Goal: Task Accomplishment & Management: Use online tool/utility

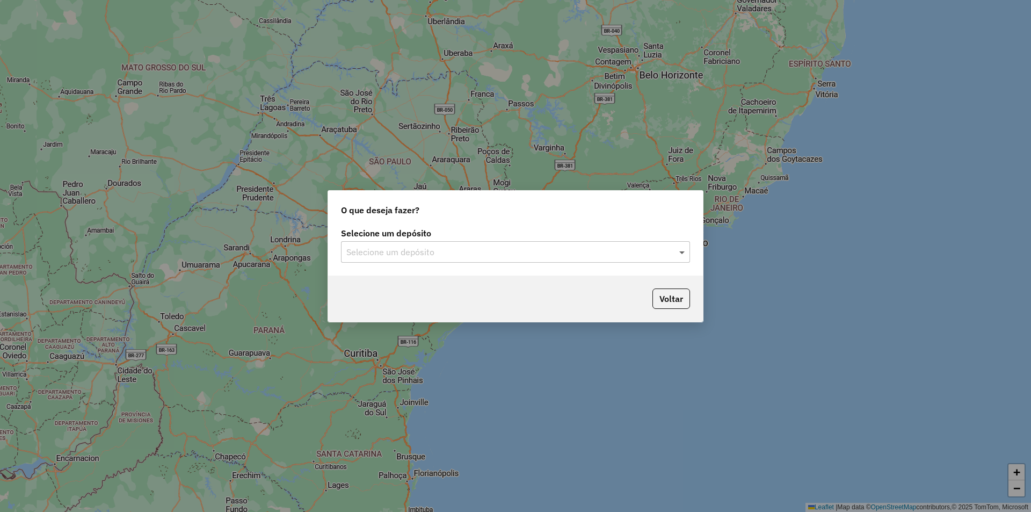
click at [682, 254] on span at bounding box center [683, 251] width 13 height 13
click at [412, 283] on span "OLIVEIRA ABAETETUBA" at bounding box center [392, 282] width 93 height 9
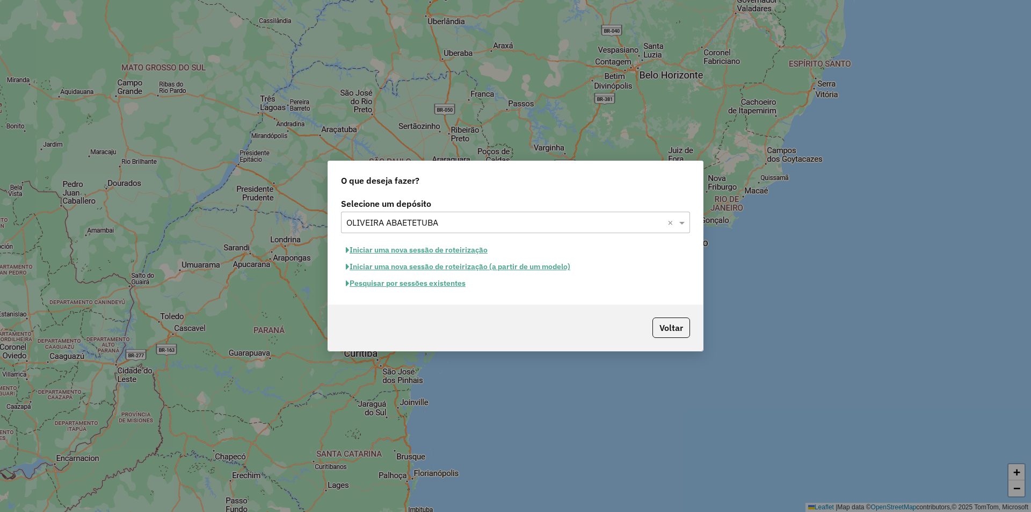
click at [381, 251] on button "Iniciar uma nova sessão de roteirização" at bounding box center [416, 250] width 151 height 17
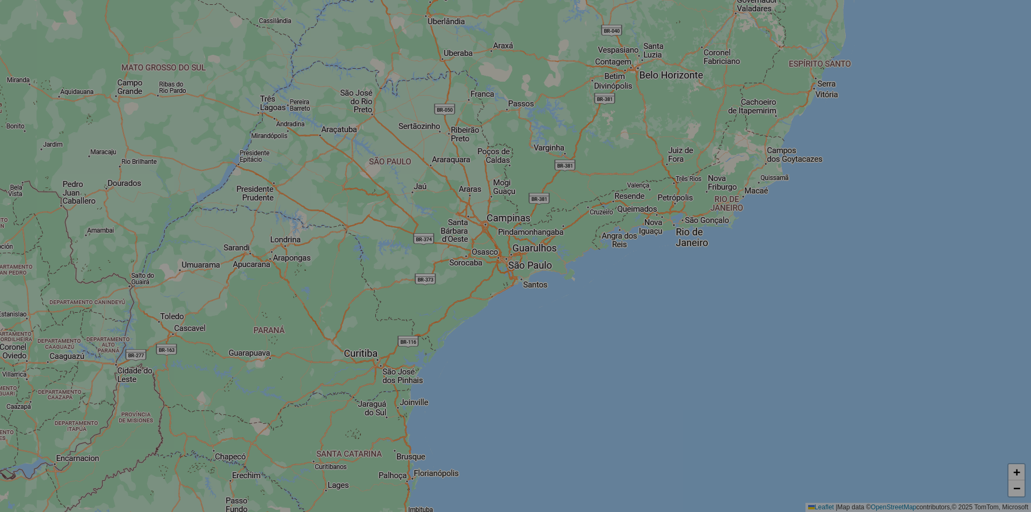
select select "*"
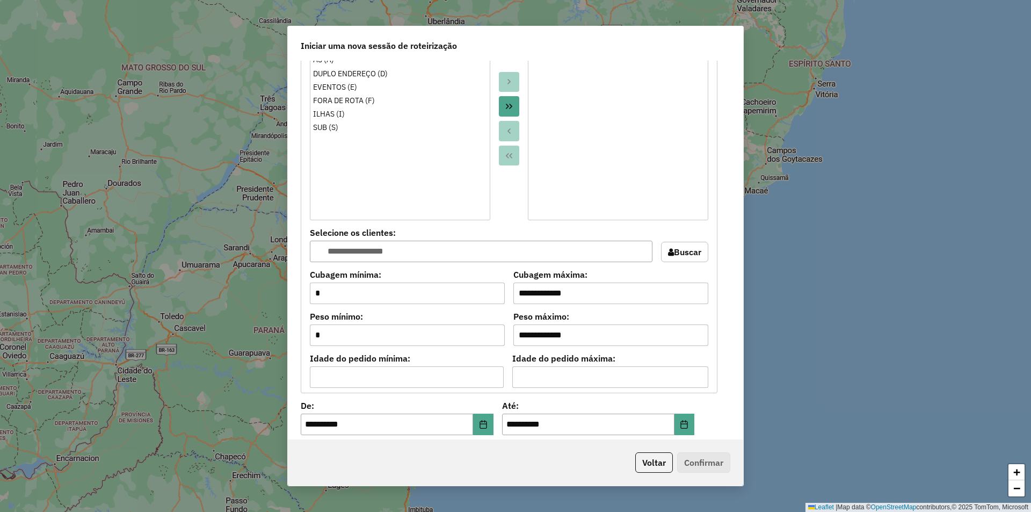
scroll to position [967, 0]
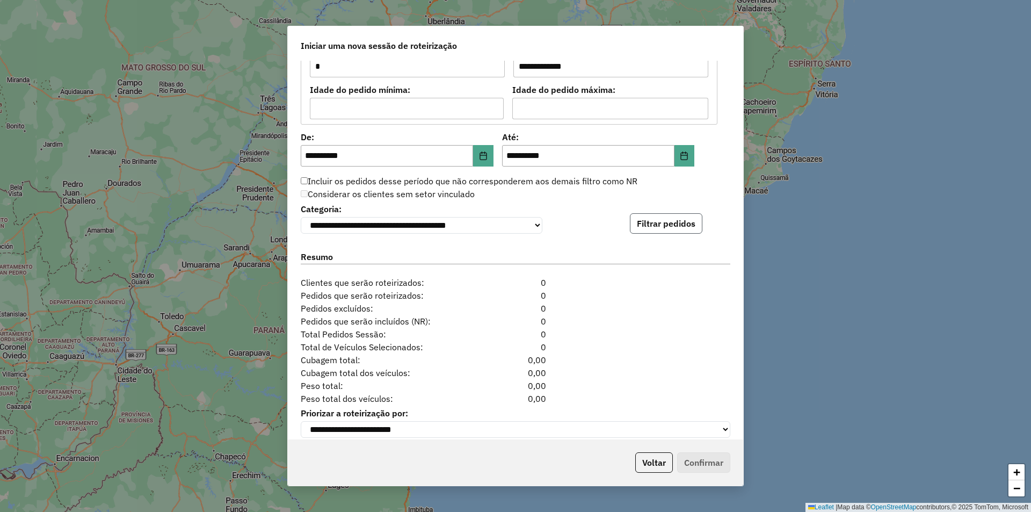
click at [662, 224] on button "Filtrar pedidos" at bounding box center [666, 223] width 73 height 20
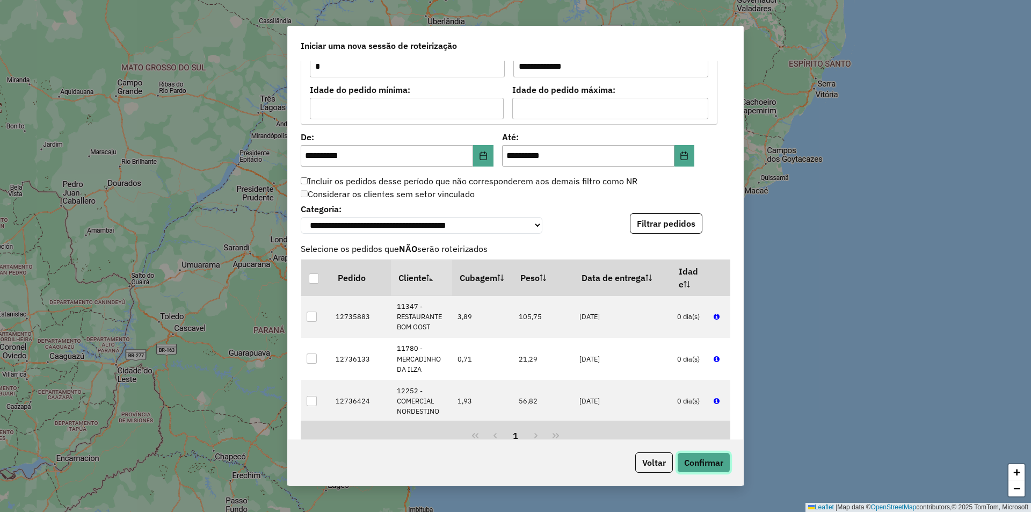
click at [707, 461] on button "Confirmar" at bounding box center [703, 462] width 53 height 20
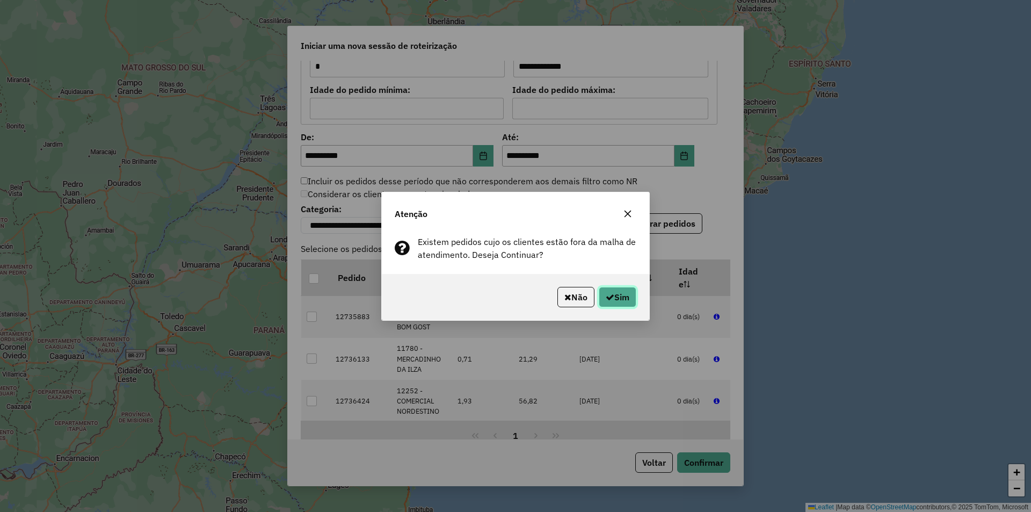
click at [615, 298] on button "Sim" at bounding box center [618, 297] width 38 height 20
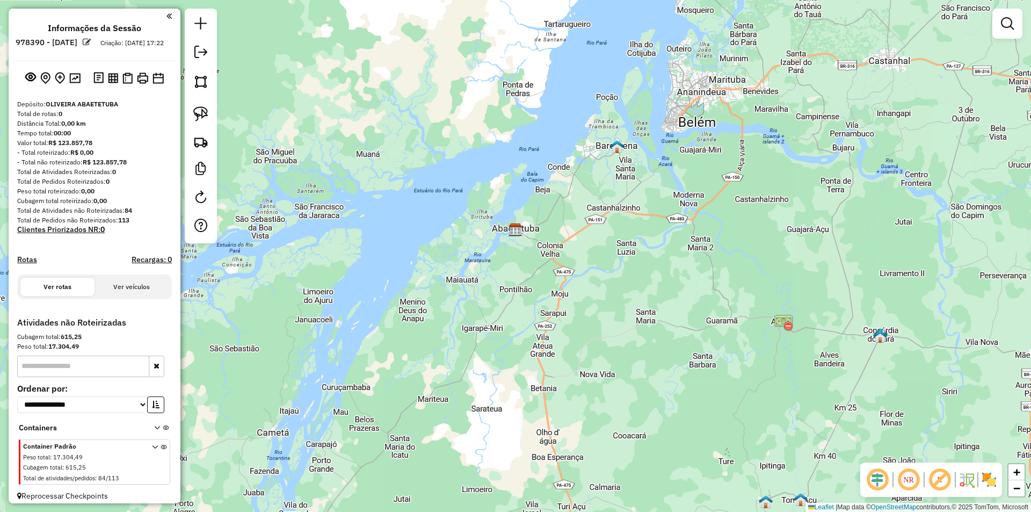
drag, startPoint x: 580, startPoint y: 347, endPoint x: 565, endPoint y: 274, distance: 73.9
click at [565, 265] on div "Janela de atendimento Grade de atendimento Capacidade Transportadoras Veículos …" at bounding box center [515, 256] width 1031 height 512
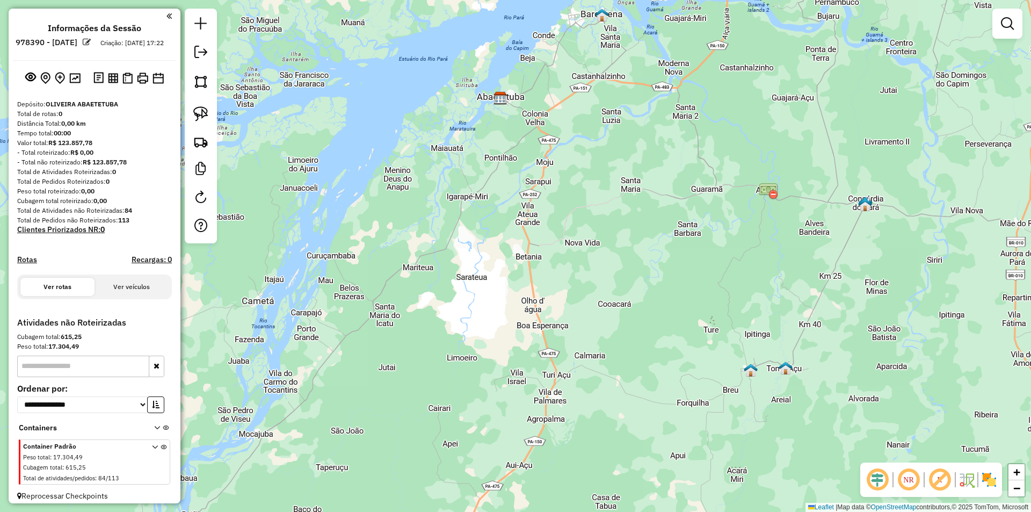
drag, startPoint x: 587, startPoint y: 368, endPoint x: 587, endPoint y: 264, distance: 104.2
click at [587, 265] on div "Janela de atendimento Grade de atendimento Capacidade Transportadoras Veículos …" at bounding box center [515, 256] width 1031 height 512
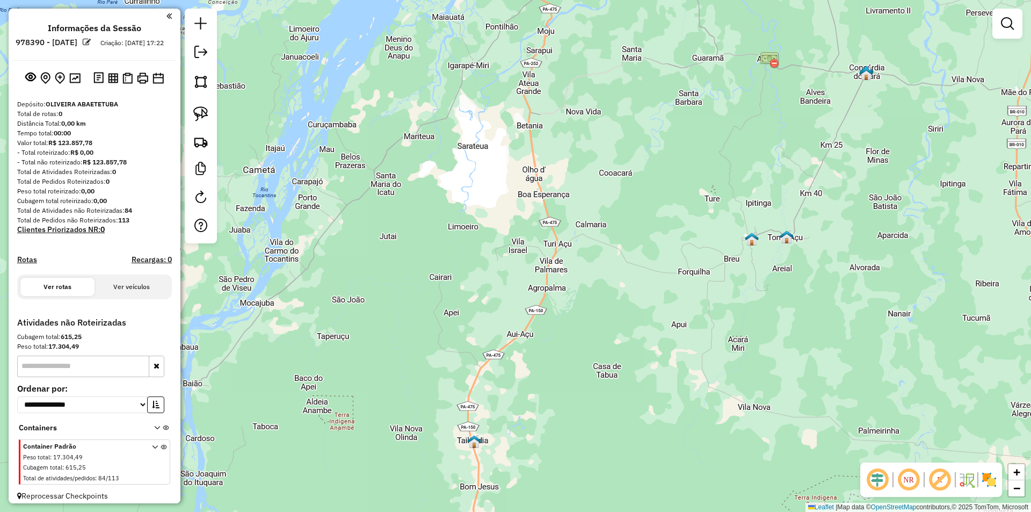
drag, startPoint x: 613, startPoint y: 351, endPoint x: 613, endPoint y: 267, distance: 83.2
click at [613, 268] on div "Janela de atendimento Grade de atendimento Capacidade Transportadoras Veículos …" at bounding box center [515, 256] width 1031 height 512
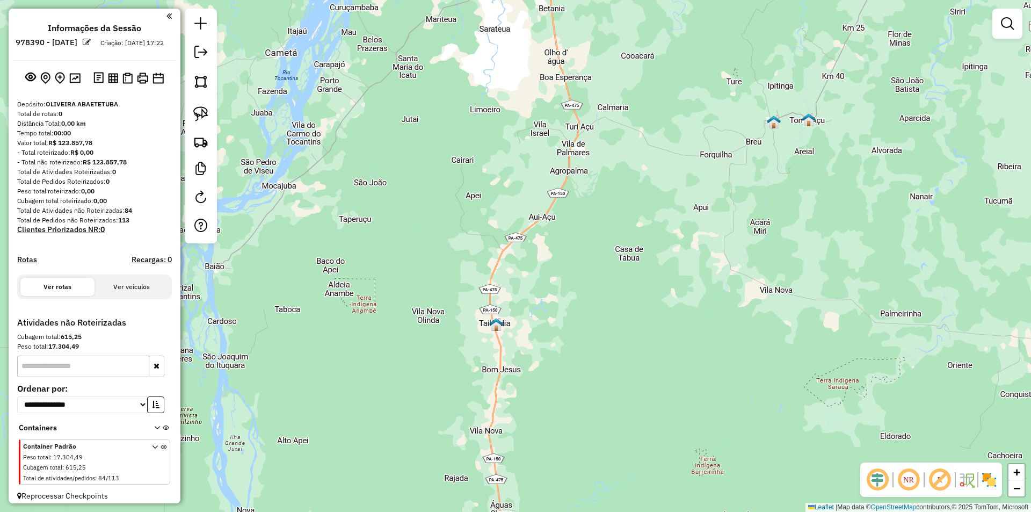
drag, startPoint x: 552, startPoint y: 400, endPoint x: 574, endPoint y: 315, distance: 87.7
click at [574, 315] on div "Janela de atendimento Grade de atendimento Capacidade Transportadoras Veículos …" at bounding box center [515, 256] width 1031 height 512
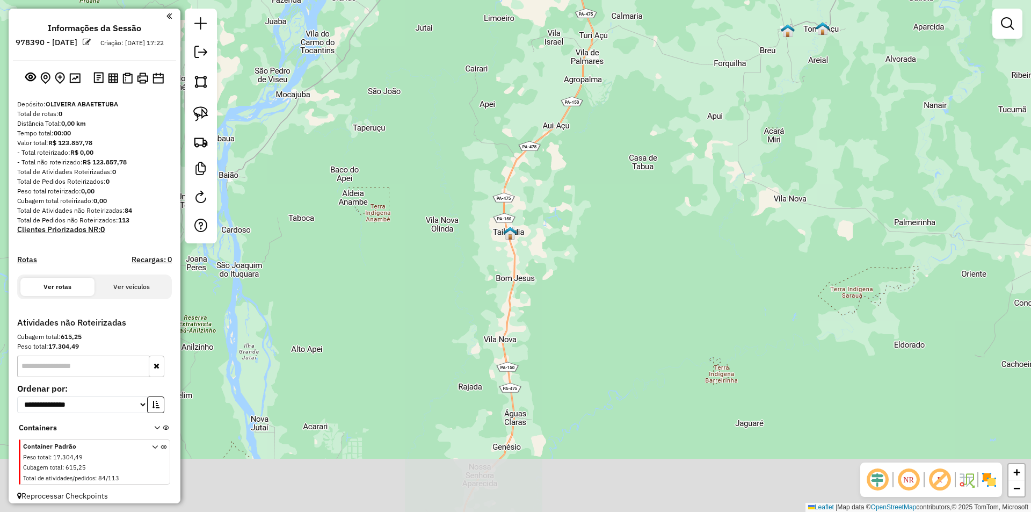
drag, startPoint x: 582, startPoint y: 385, endPoint x: 596, endPoint y: 294, distance: 91.8
click at [596, 294] on div "Janela de atendimento Grade de atendimento Capacidade Transportadoras Veículos …" at bounding box center [515, 256] width 1031 height 512
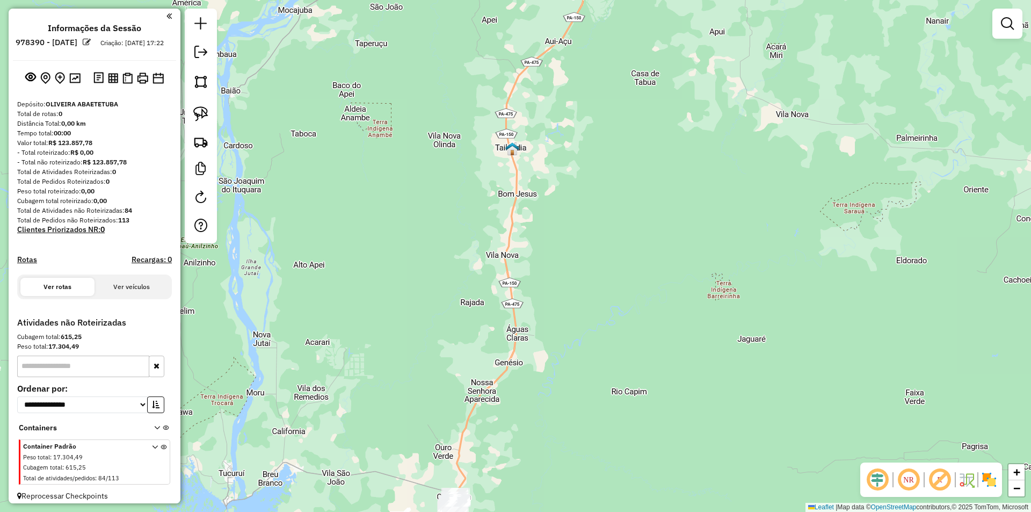
drag, startPoint x: 584, startPoint y: 395, endPoint x: 596, endPoint y: 250, distance: 145.0
click at [596, 254] on div "Janela de atendimento Grade de atendimento Capacidade Transportadoras Veículos …" at bounding box center [515, 256] width 1031 height 512
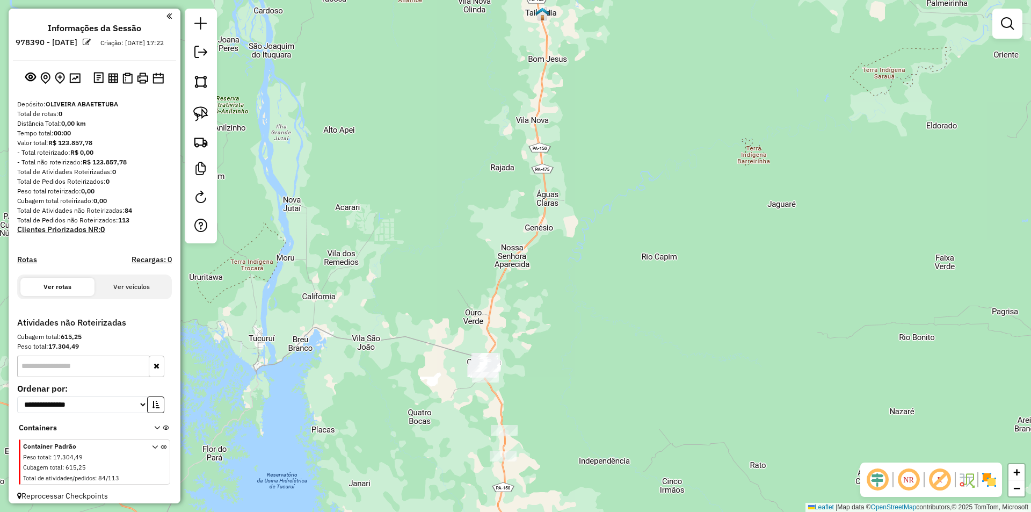
drag, startPoint x: 580, startPoint y: 353, endPoint x: 596, endPoint y: 284, distance: 71.5
click at [595, 284] on div "Janela de atendimento Grade de atendimento Capacidade Transportadoras Veículos …" at bounding box center [515, 256] width 1031 height 512
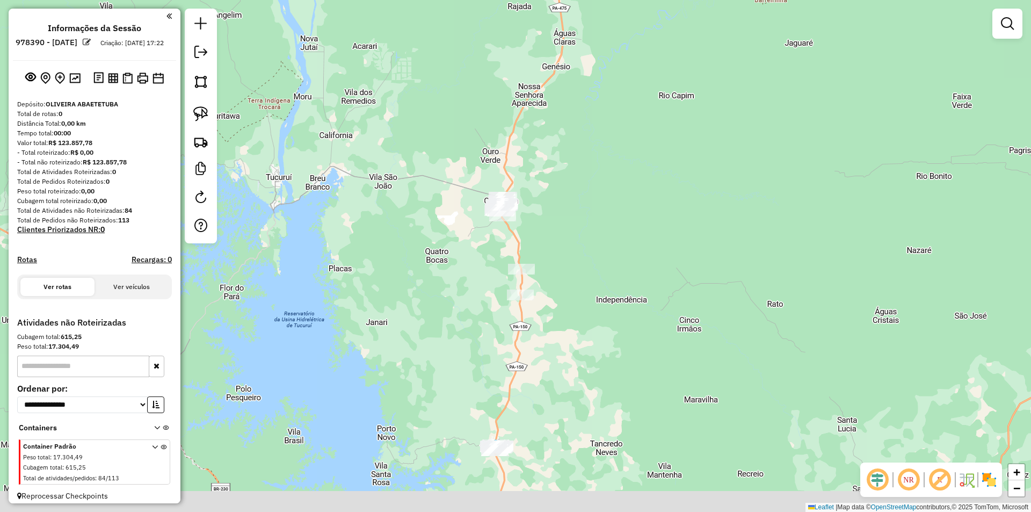
drag, startPoint x: 612, startPoint y: 357, endPoint x: 614, endPoint y: 262, distance: 95.1
click at [614, 262] on div "Janela de atendimento Grade de atendimento Capacidade Transportadoras Veículos …" at bounding box center [515, 256] width 1031 height 512
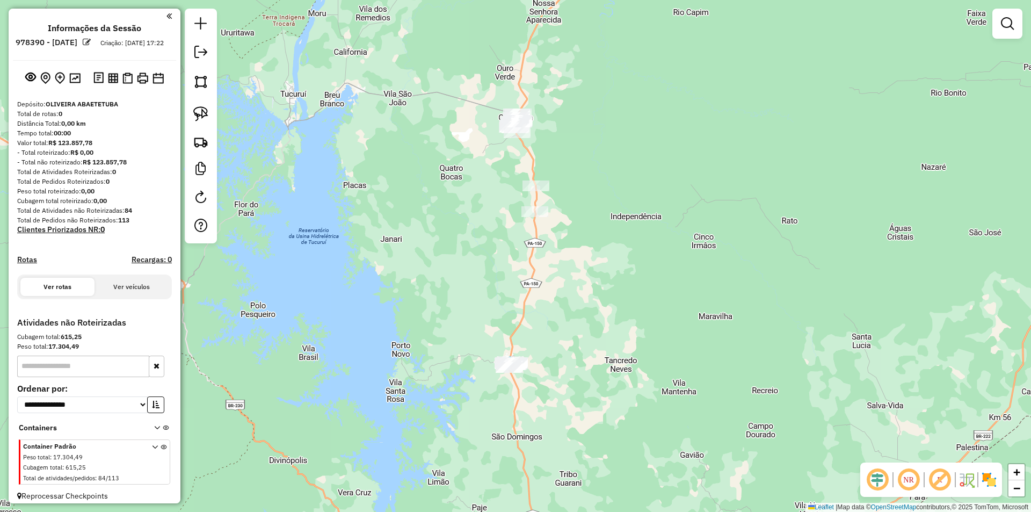
drag, startPoint x: 595, startPoint y: 360, endPoint x: 610, endPoint y: 280, distance: 81.4
click at [610, 280] on div "Janela de atendimento Grade de atendimento Capacidade Transportadoras Veículos …" at bounding box center [515, 256] width 1031 height 512
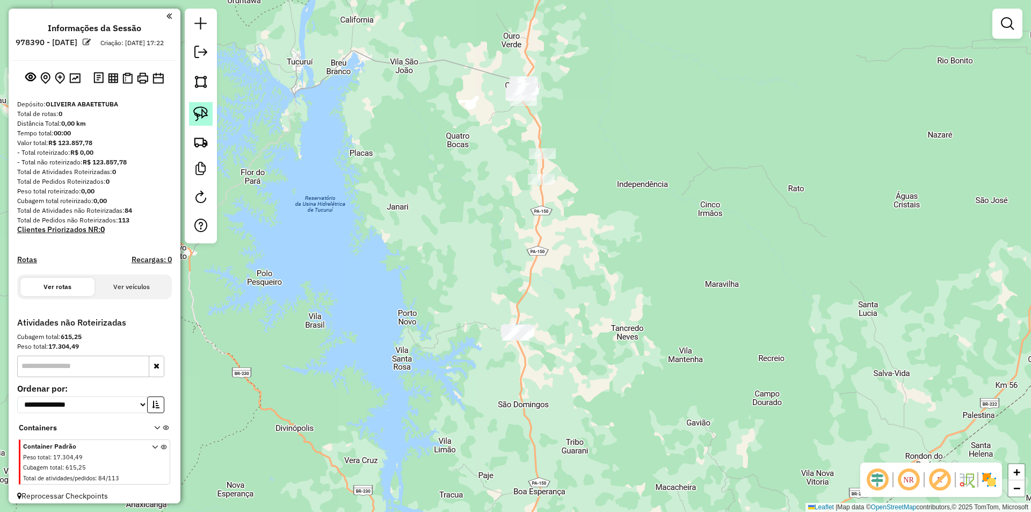
drag, startPoint x: 202, startPoint y: 113, endPoint x: 209, endPoint y: 112, distance: 7.0
click at [202, 112] on img at bounding box center [200, 113] width 15 height 15
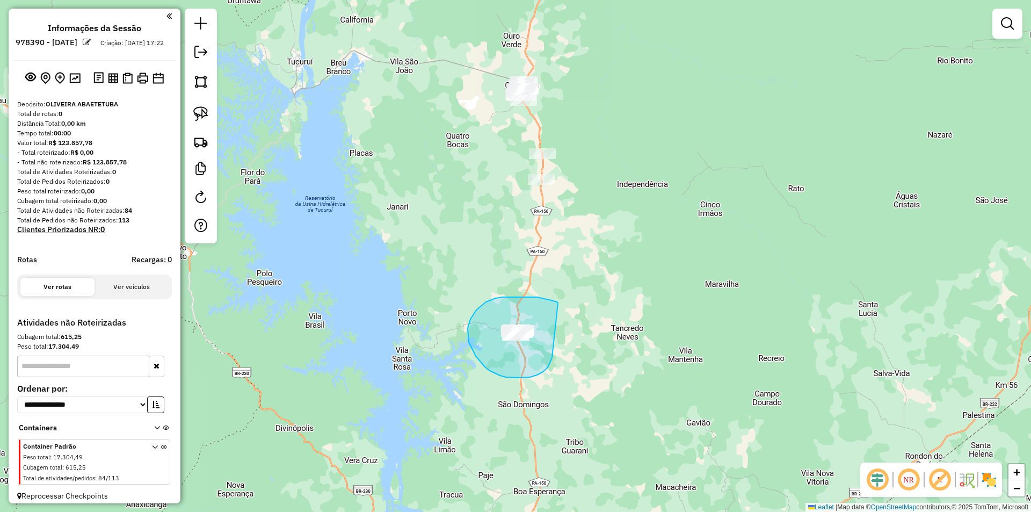
drag, startPoint x: 558, startPoint y: 303, endPoint x: 552, endPoint y: 358, distance: 55.1
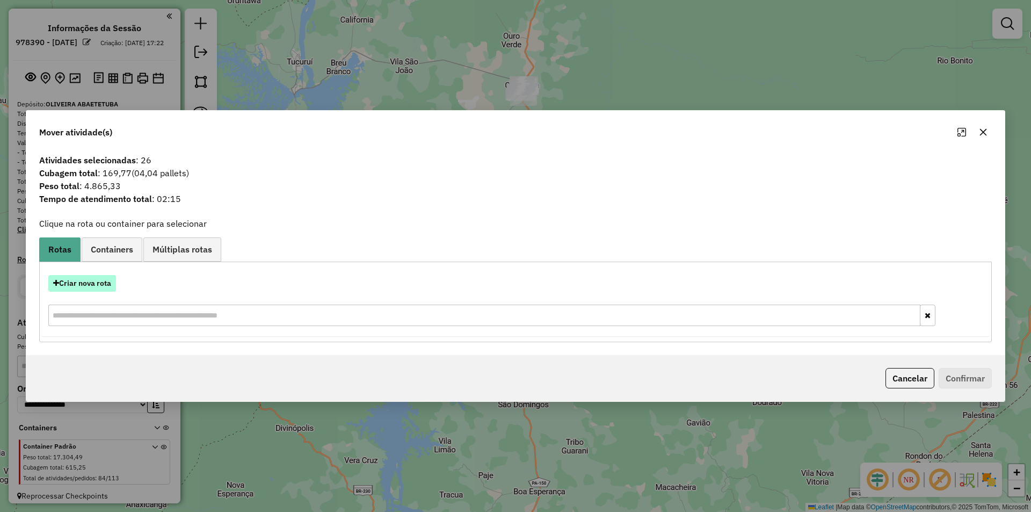
click at [86, 283] on button "Criar nova rota" at bounding box center [82, 283] width 68 height 17
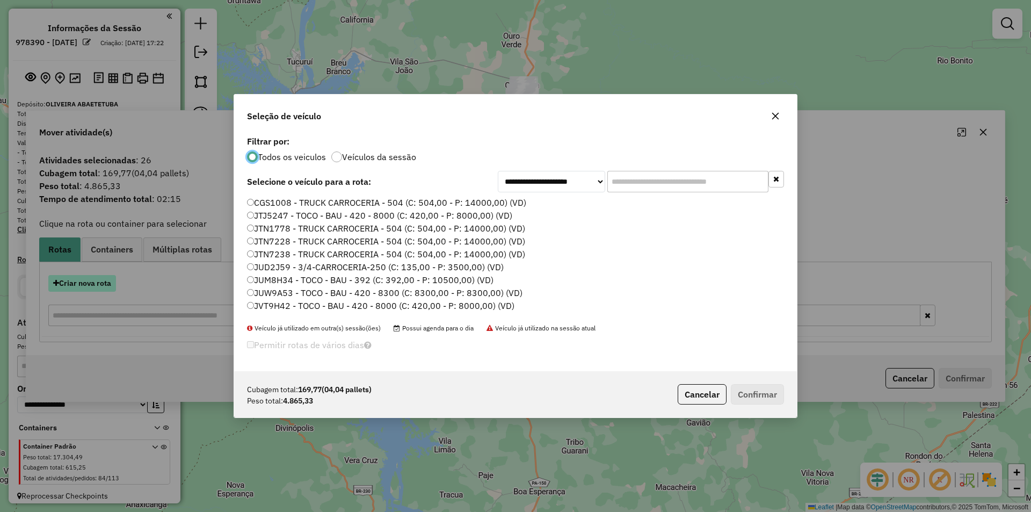
scroll to position [6, 3]
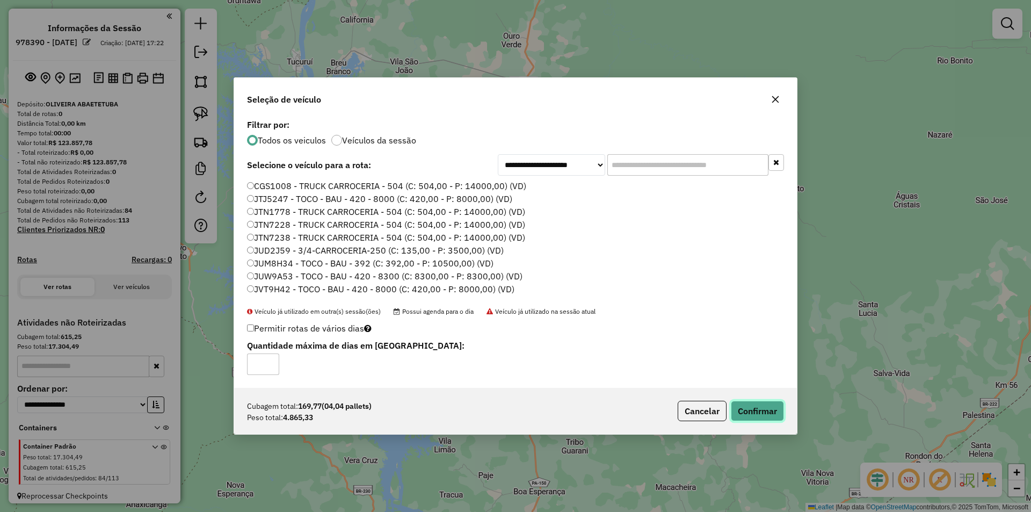
click at [744, 410] on button "Confirmar" at bounding box center [757, 411] width 53 height 20
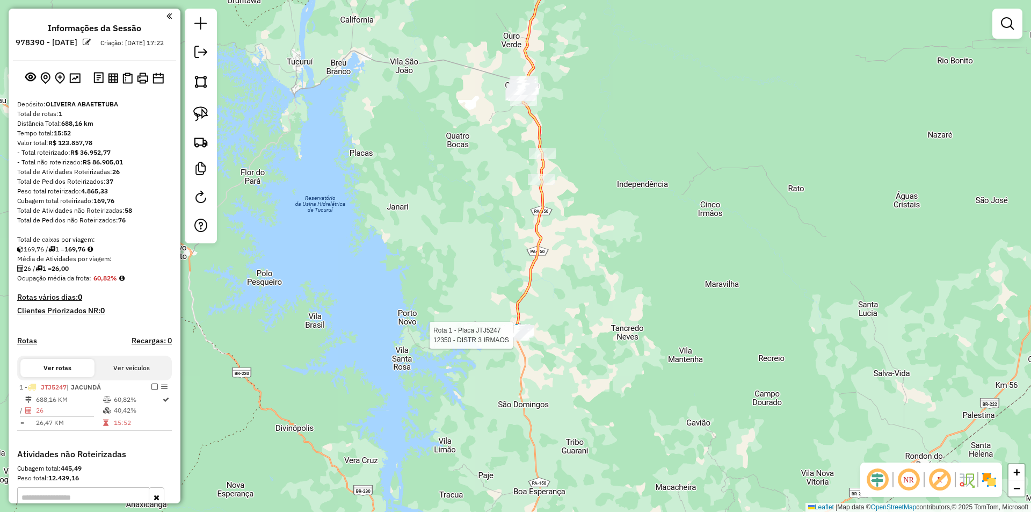
select select "**********"
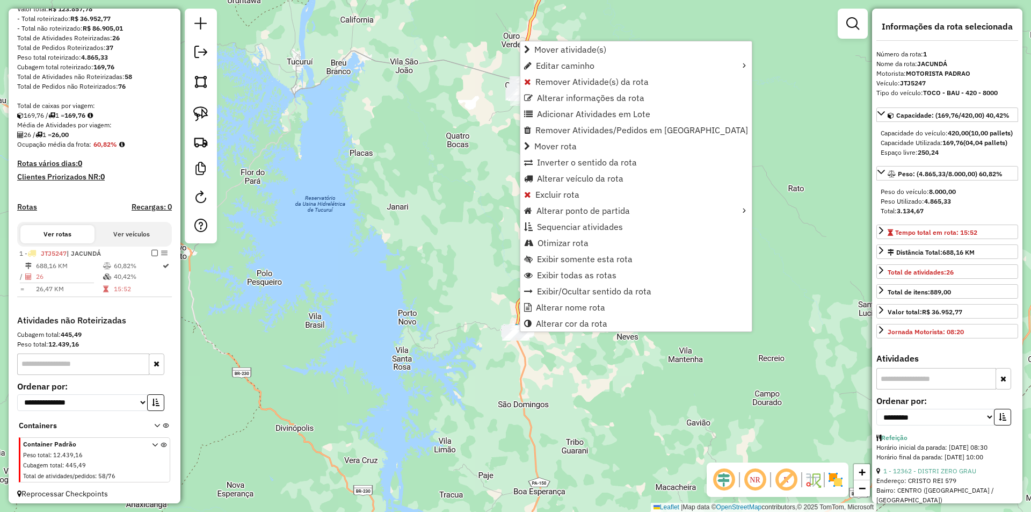
scroll to position [148, 0]
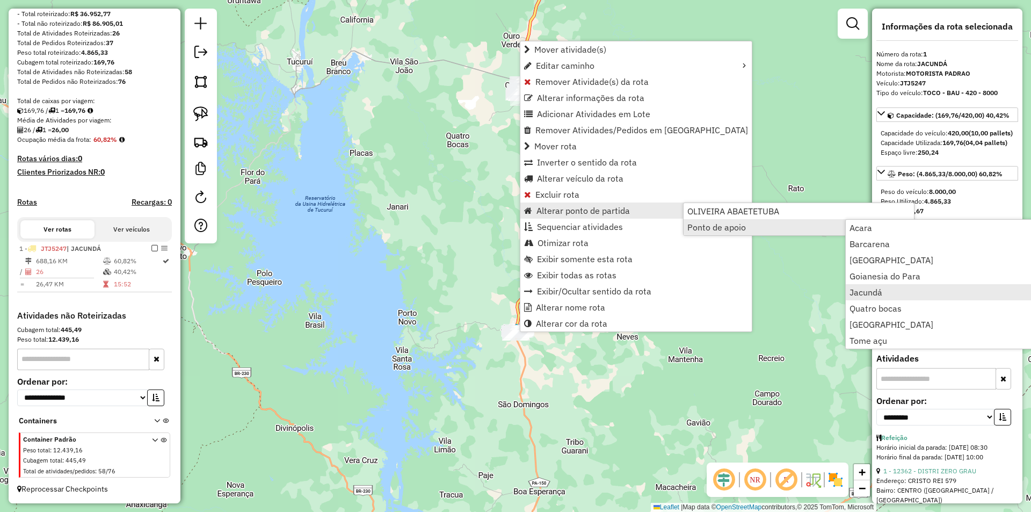
click at [865, 289] on span "Jacundá" at bounding box center [866, 292] width 33 height 9
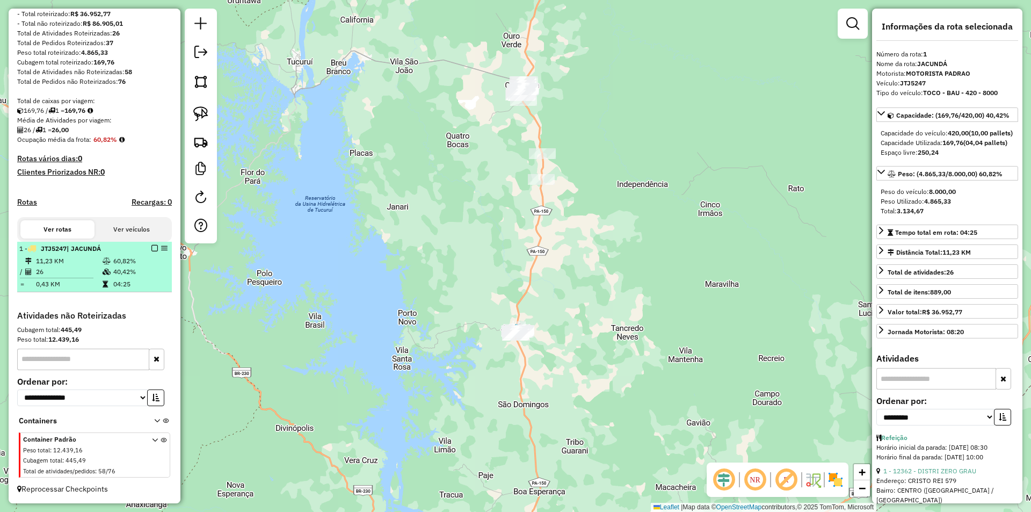
click at [151, 247] on em at bounding box center [154, 248] width 6 height 6
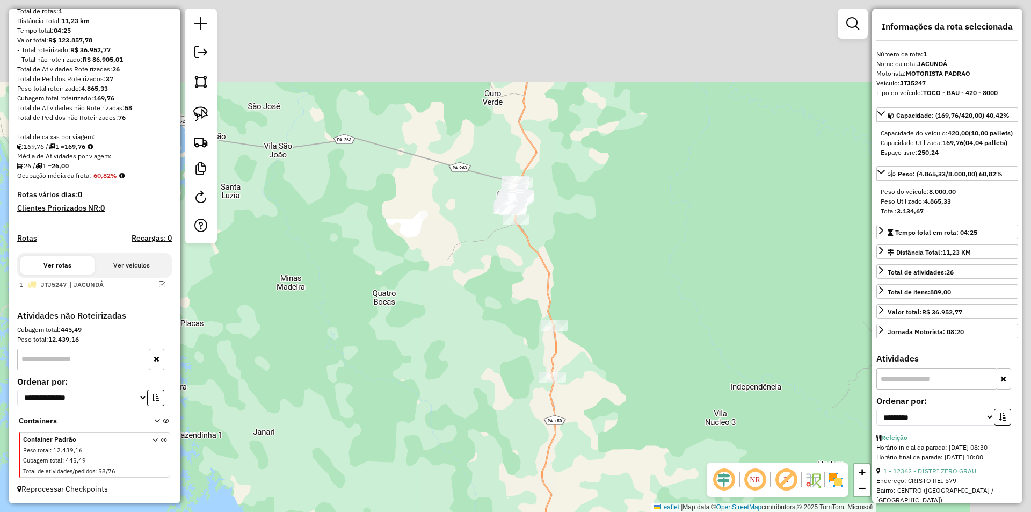
drag, startPoint x: 510, startPoint y: 235, endPoint x: 425, endPoint y: 388, distance: 174.8
click at [415, 423] on div "Janela de atendimento Grade de atendimento Capacidade Transportadoras Veículos …" at bounding box center [515, 256] width 1031 height 512
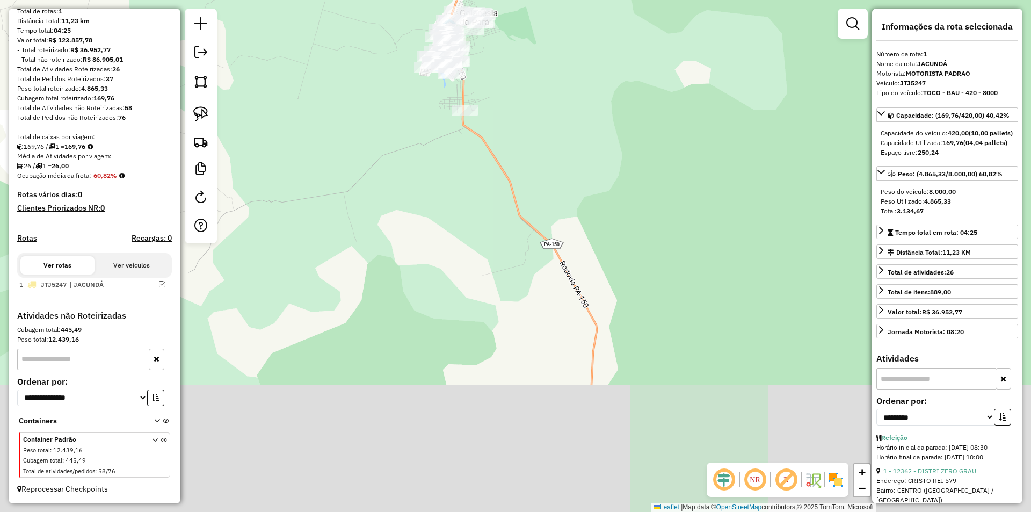
drag, startPoint x: 524, startPoint y: 305, endPoint x: 526, endPoint y: 199, distance: 105.8
click at [533, 192] on div "Janela de atendimento Grade de atendimento Capacidade Transportadoras Veículos …" at bounding box center [515, 256] width 1031 height 512
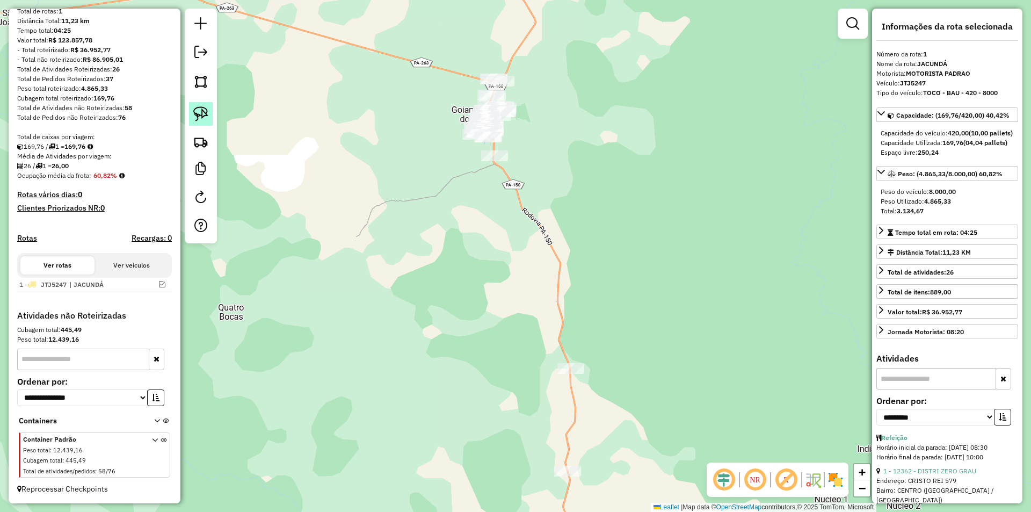
click at [201, 111] on img at bounding box center [200, 113] width 15 height 15
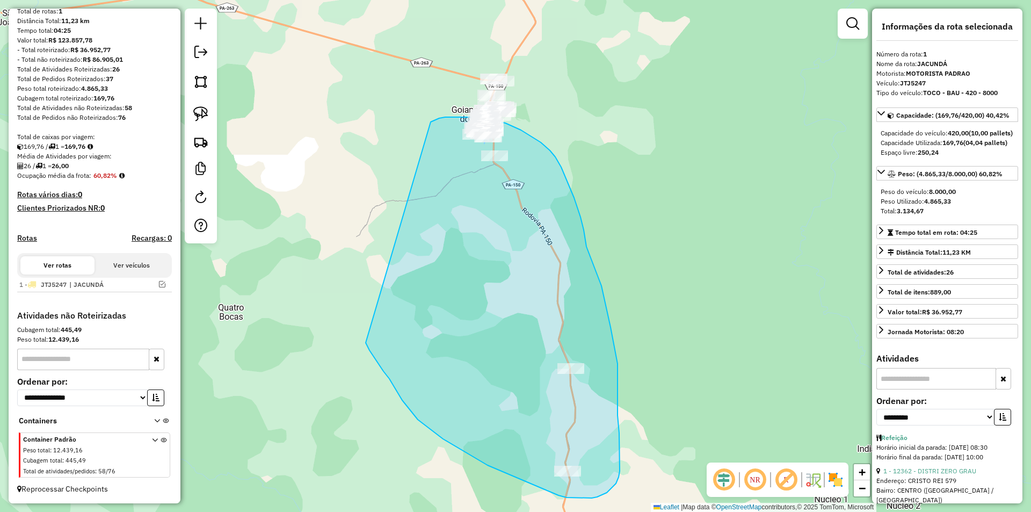
drag, startPoint x: 431, startPoint y: 122, endPoint x: 366, endPoint y: 343, distance: 230.1
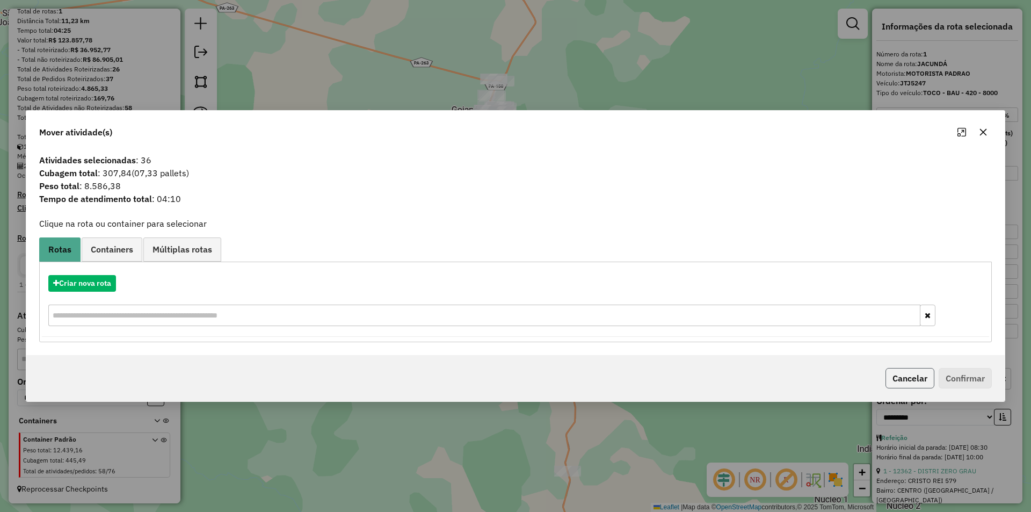
click at [908, 378] on button "Cancelar" at bounding box center [910, 378] width 49 height 20
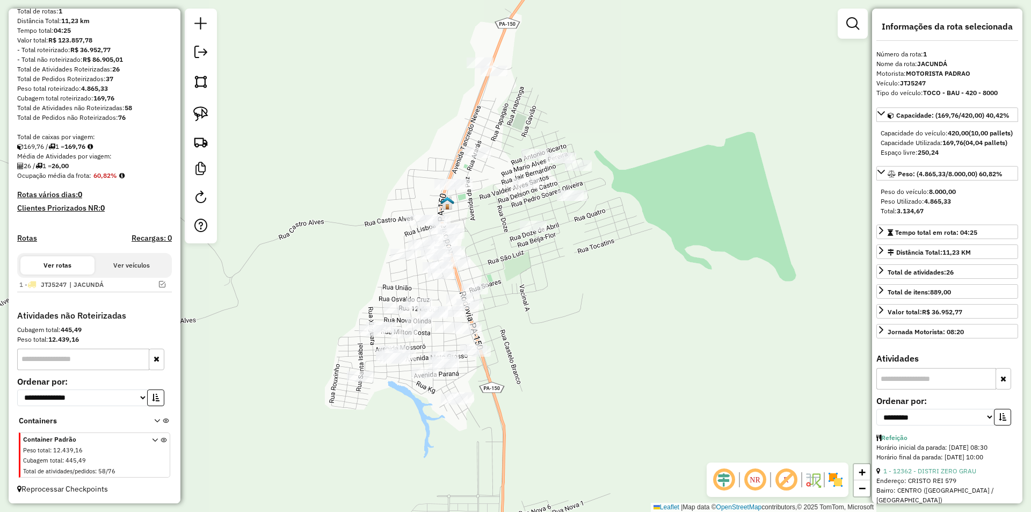
drag, startPoint x: 561, startPoint y: 170, endPoint x: 541, endPoint y: 373, distance: 203.5
click at [541, 373] on div "Janela de atendimento Grade de atendimento Capacidade Transportadoras Veículos …" at bounding box center [515, 256] width 1031 height 512
click at [204, 112] on img at bounding box center [200, 113] width 15 height 15
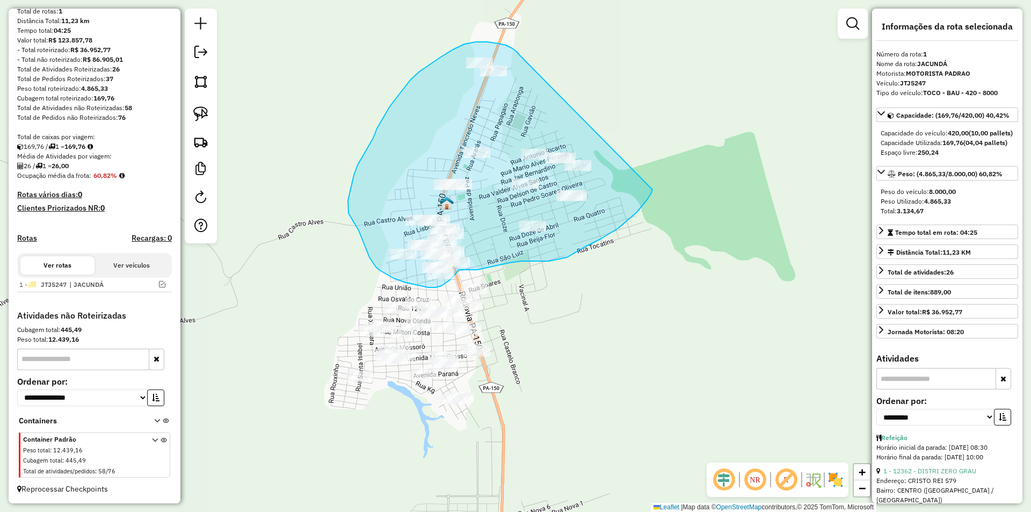
drag, startPoint x: 519, startPoint y: 55, endPoint x: 653, endPoint y: 190, distance: 189.5
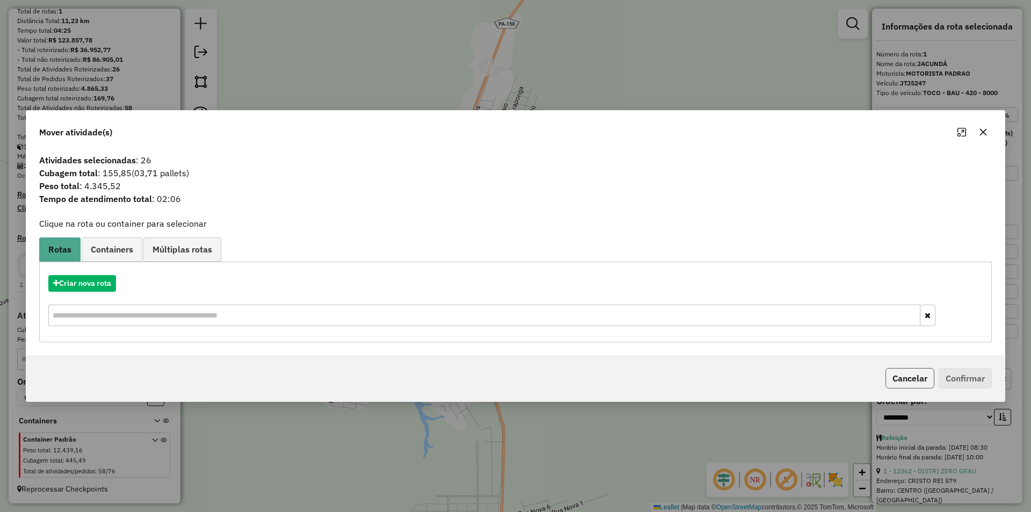
click at [921, 381] on button "Cancelar" at bounding box center [910, 378] width 49 height 20
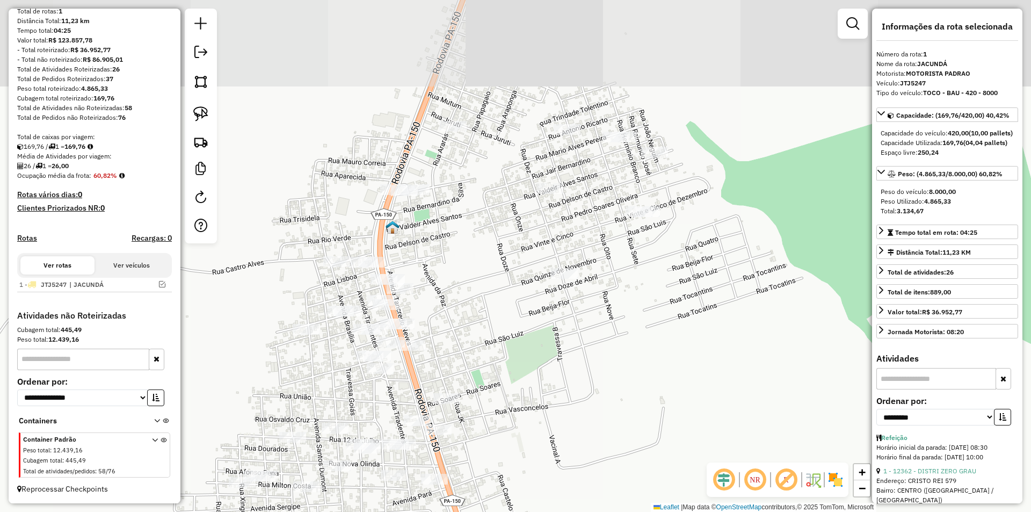
drag, startPoint x: 545, startPoint y: 267, endPoint x: 560, endPoint y: 384, distance: 117.4
click at [560, 384] on div "Janela de atendimento Grade de atendimento Capacidade Transportadoras Veículos …" at bounding box center [515, 256] width 1031 height 512
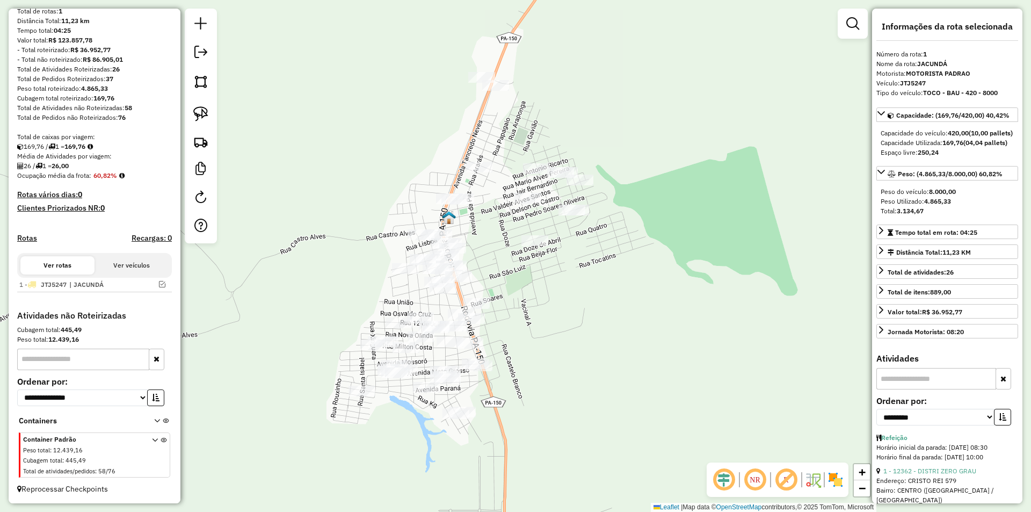
drag, startPoint x: 583, startPoint y: 370, endPoint x: 568, endPoint y: 300, distance: 71.0
click at [568, 300] on div "Janela de atendimento Grade de atendimento Capacidade Transportadoras Veículos …" at bounding box center [515, 256] width 1031 height 512
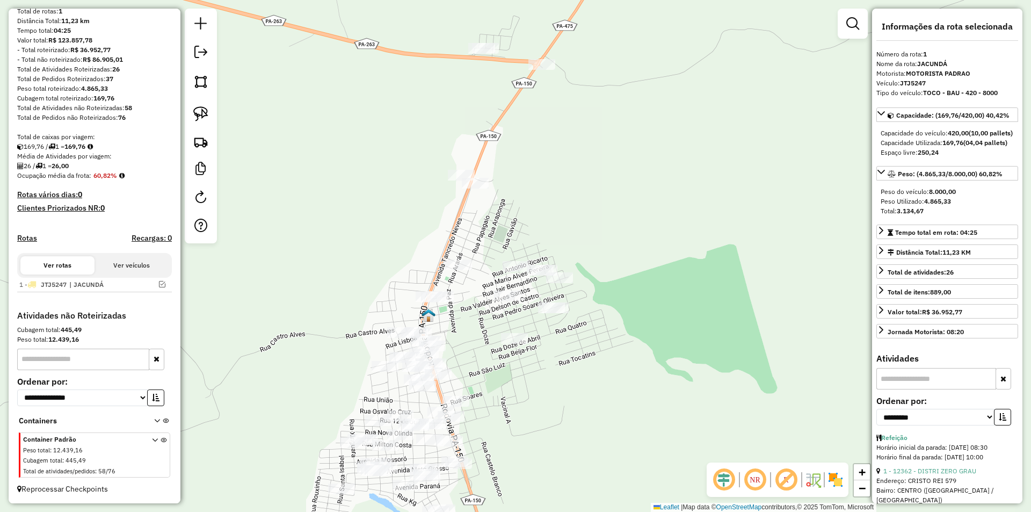
drag, startPoint x: 592, startPoint y: 115, endPoint x: 572, endPoint y: 213, distance: 99.9
click at [572, 213] on div "Janela de atendimento Grade de atendimento Capacidade Transportadoras Veículos …" at bounding box center [515, 256] width 1031 height 512
click at [203, 115] on img at bounding box center [200, 113] width 15 height 15
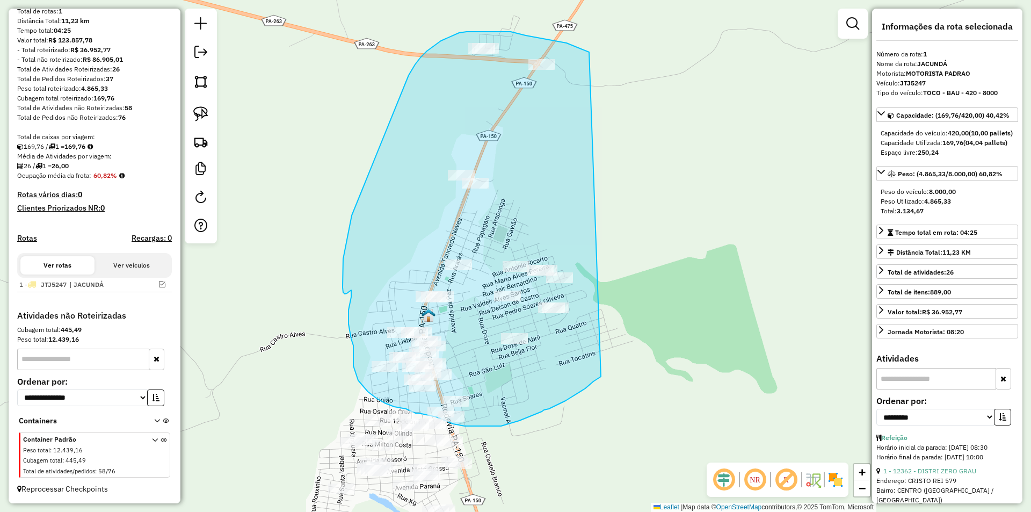
drag, startPoint x: 580, startPoint y: 48, endPoint x: 601, endPoint y: 376, distance: 328.8
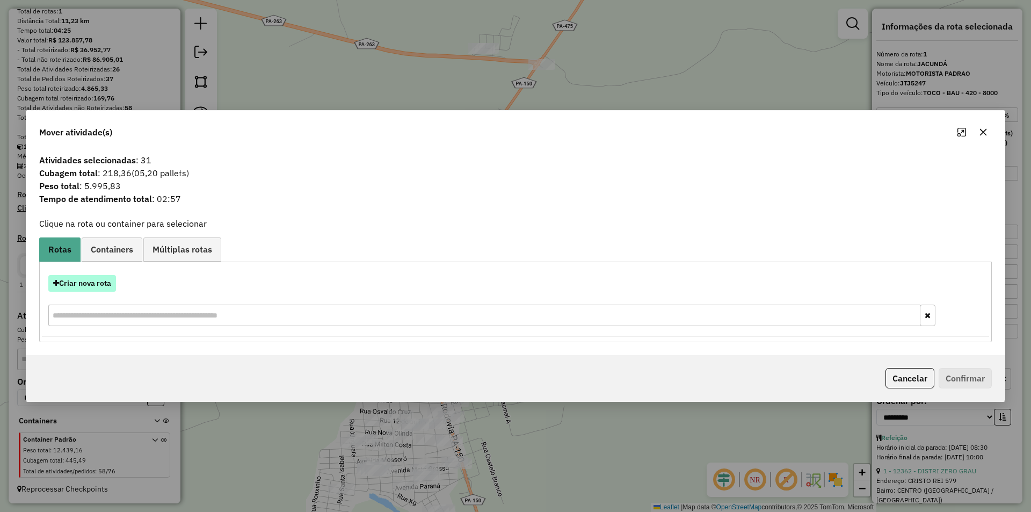
click at [96, 285] on button "Criar nova rota" at bounding box center [82, 283] width 68 height 17
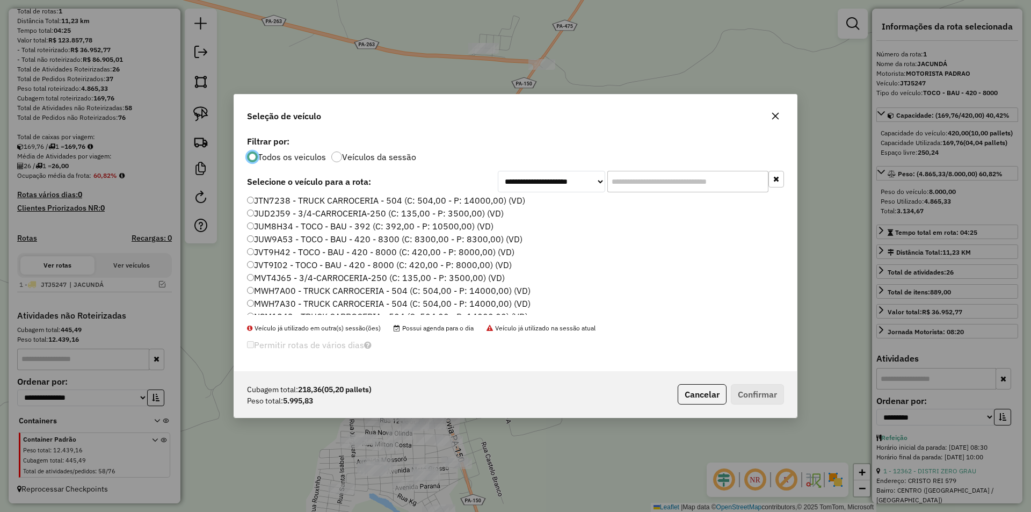
scroll to position [107, 0]
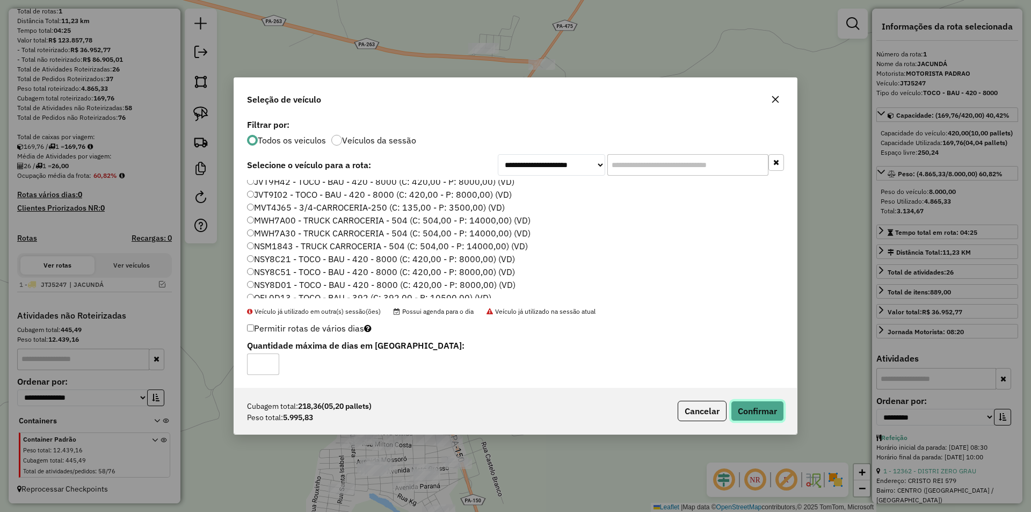
click at [743, 408] on button "Confirmar" at bounding box center [757, 411] width 53 height 20
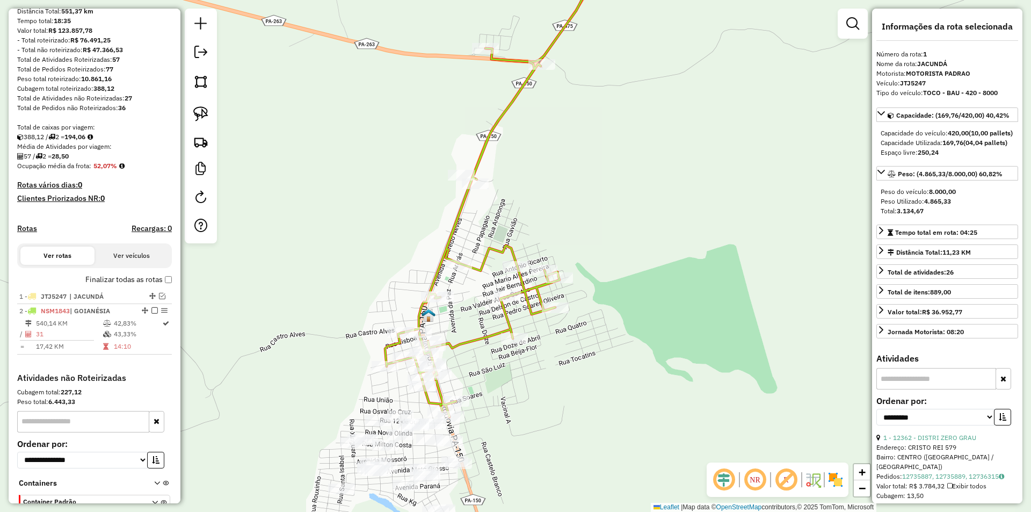
scroll to position [184, 0]
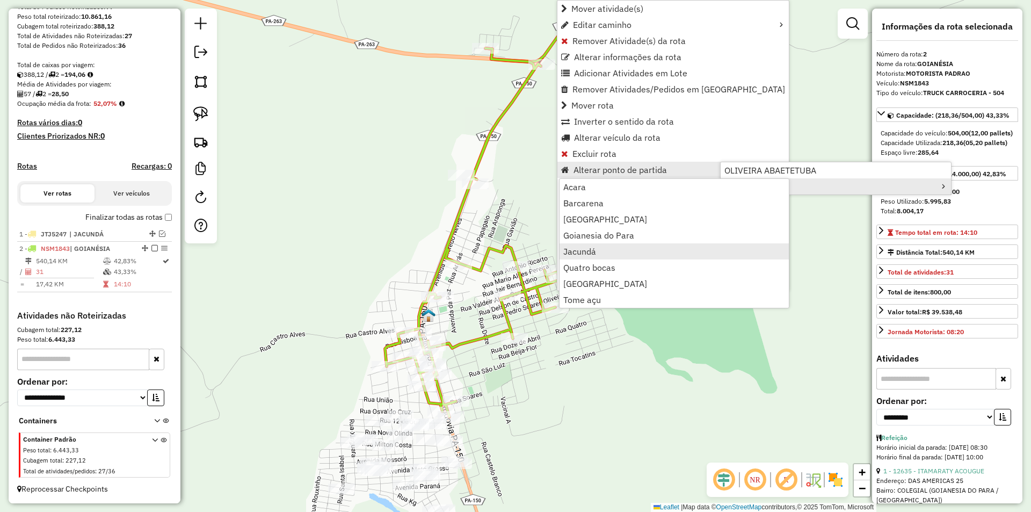
click at [582, 251] on span "Jacundá" at bounding box center [579, 251] width 33 height 9
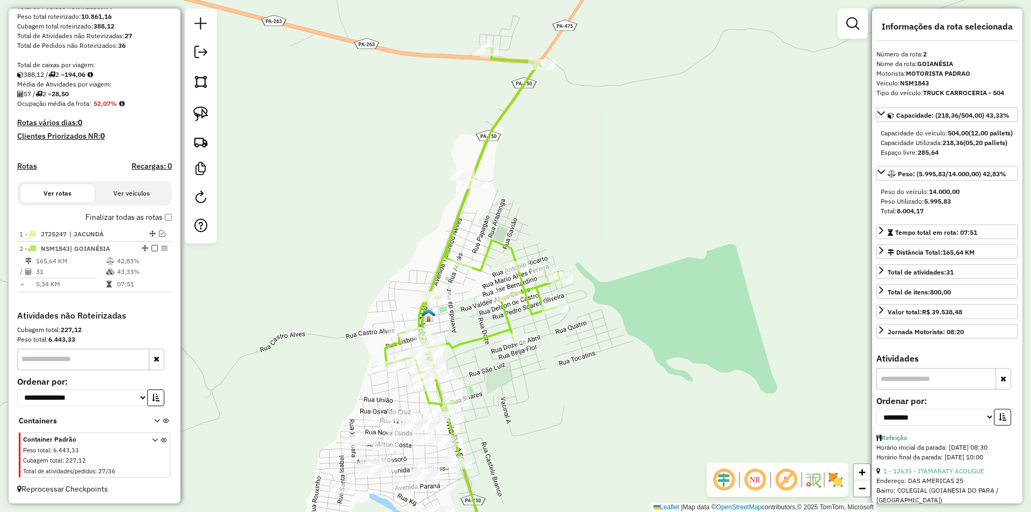
scroll to position [148, 0]
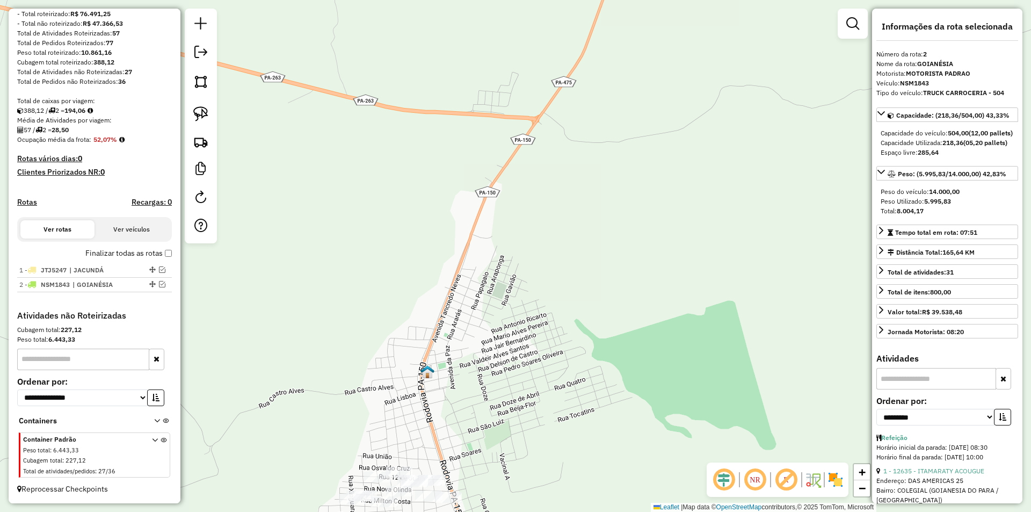
drag, startPoint x: 537, startPoint y: 169, endPoint x: 559, endPoint y: 161, distance: 24.0
click at [561, 161] on div "Janela de atendimento Grade de atendimento Capacidade Transportadoras Veículos …" at bounding box center [515, 256] width 1031 height 512
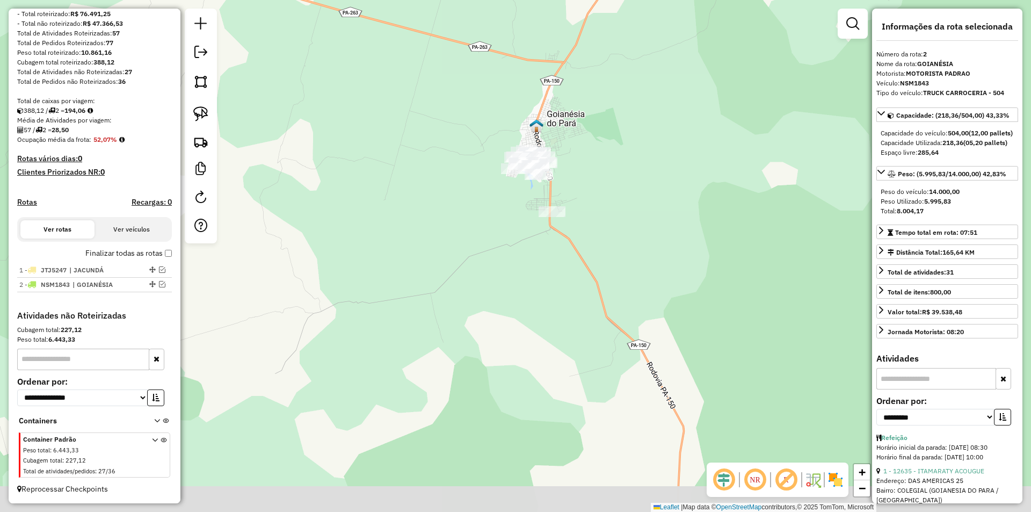
drag, startPoint x: 586, startPoint y: 254, endPoint x: 585, endPoint y: 211, distance: 42.4
click at [586, 211] on div "Janela de atendimento Grade de atendimento Capacidade Transportadoras Veículos …" at bounding box center [515, 256] width 1031 height 512
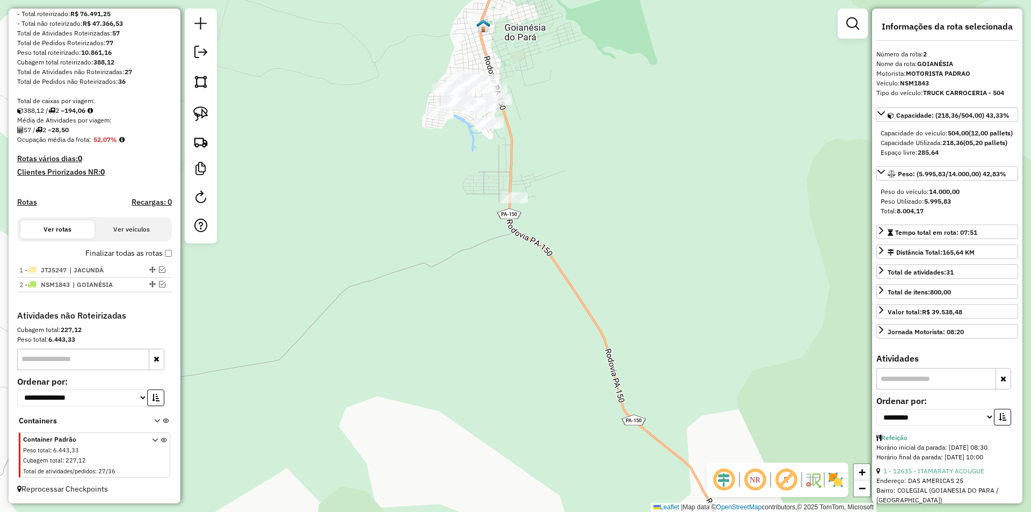
drag, startPoint x: 590, startPoint y: 257, endPoint x: 586, endPoint y: 244, distance: 13.4
click at [587, 247] on div "Janela de atendimento Grade de atendimento Capacidade Transportadoras Veículos …" at bounding box center [515, 256] width 1031 height 512
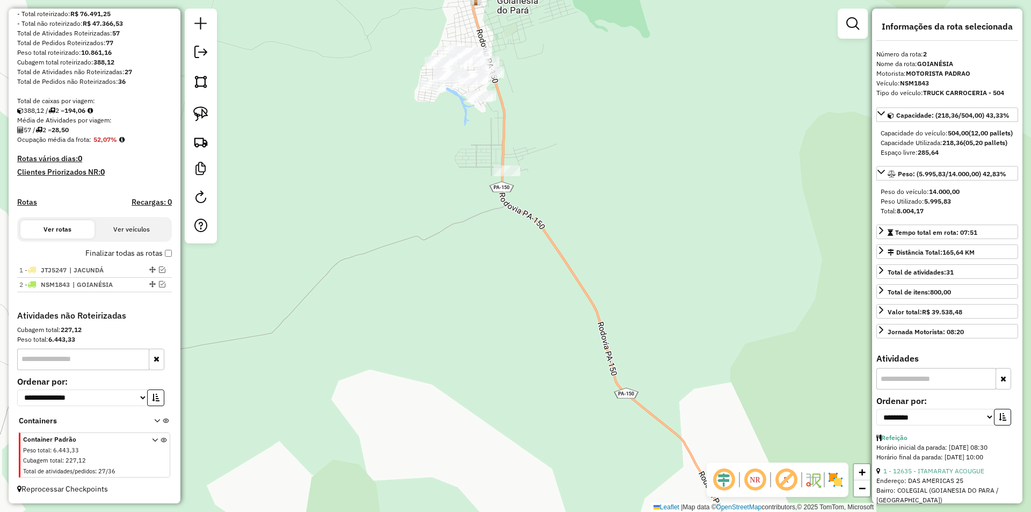
drag, startPoint x: 583, startPoint y: 235, endPoint x: 578, endPoint y: 223, distance: 13.1
click at [578, 223] on div "Janela de atendimento Grade de atendimento Capacidade Transportadoras Veículos …" at bounding box center [515, 256] width 1031 height 512
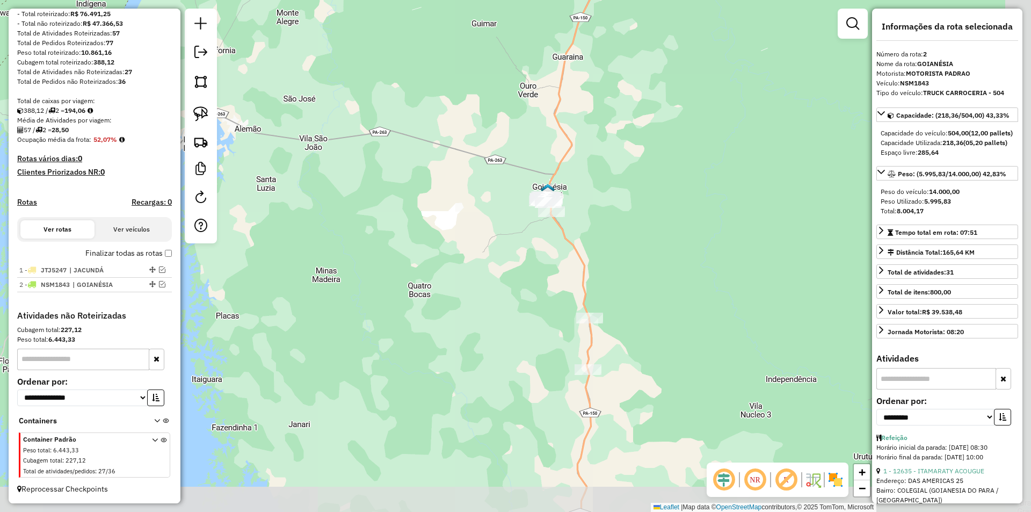
drag, startPoint x: 519, startPoint y: 314, endPoint x: 491, endPoint y: 293, distance: 34.9
click at [491, 293] on div "Janela de atendimento Grade de atendimento Capacidade Transportadoras Veículos …" at bounding box center [515, 256] width 1031 height 512
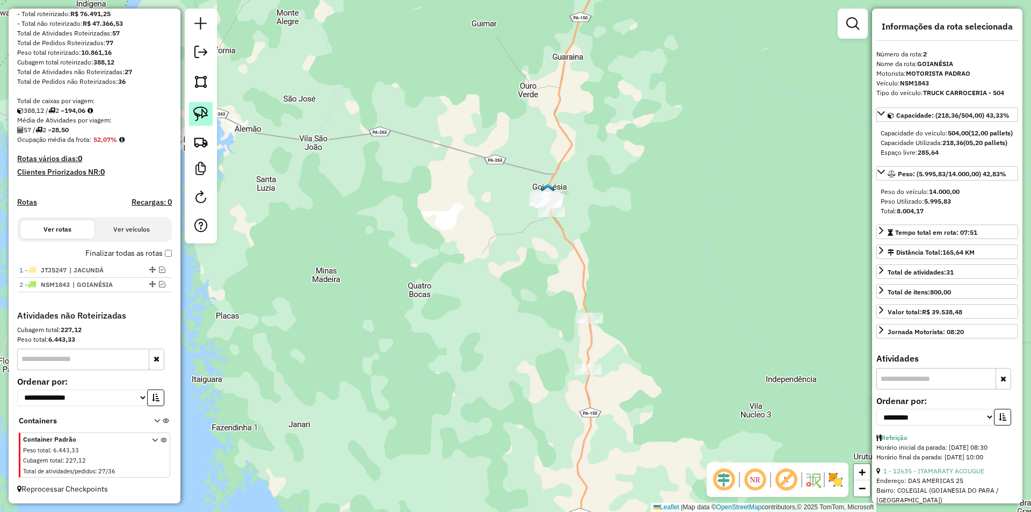
click at [200, 109] on img at bounding box center [200, 113] width 15 height 15
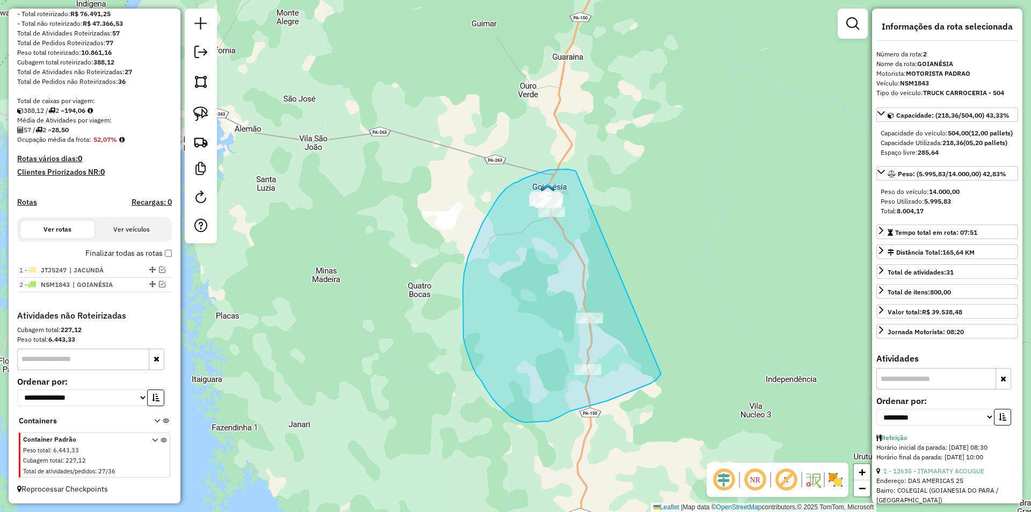
drag, startPoint x: 572, startPoint y: 170, endPoint x: 661, endPoint y: 374, distance: 222.2
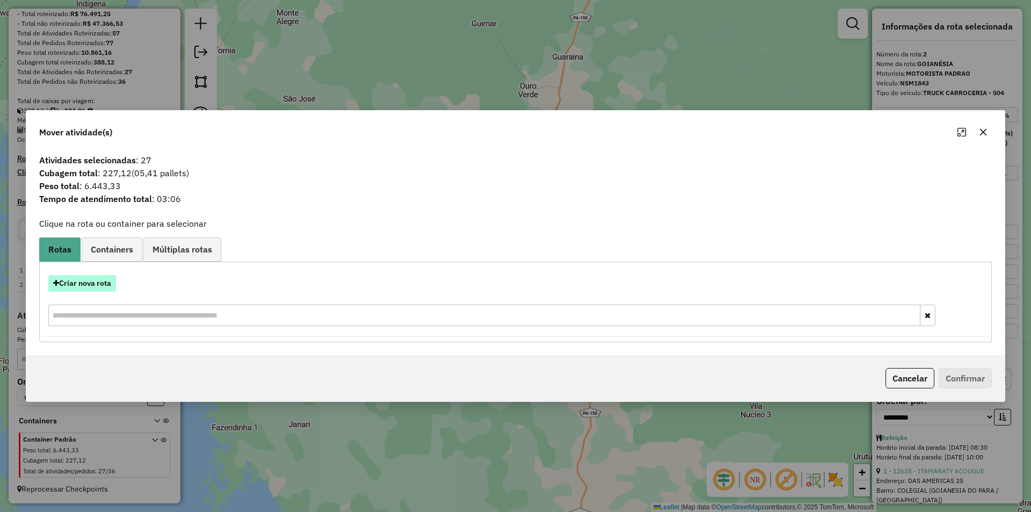
click at [80, 283] on button "Criar nova rota" at bounding box center [82, 283] width 68 height 17
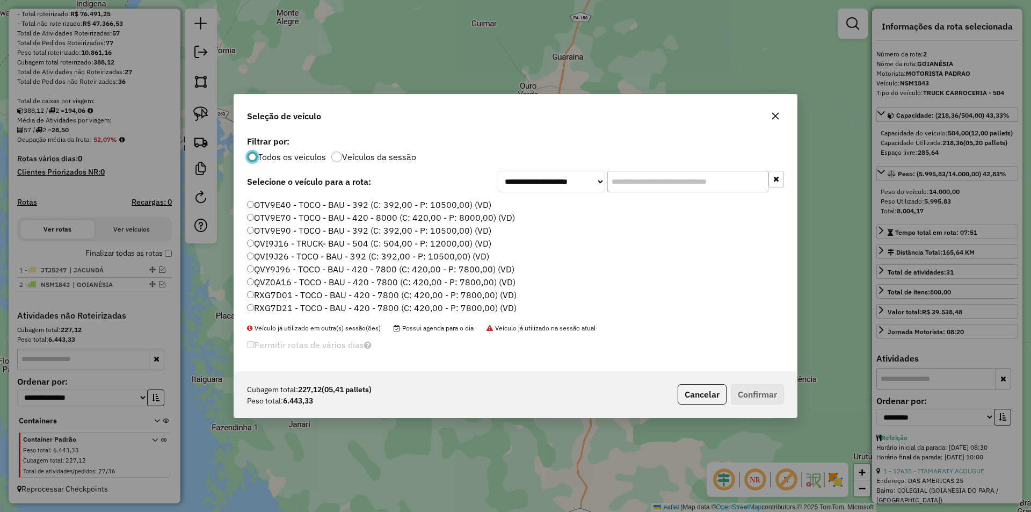
scroll to position [322, 0]
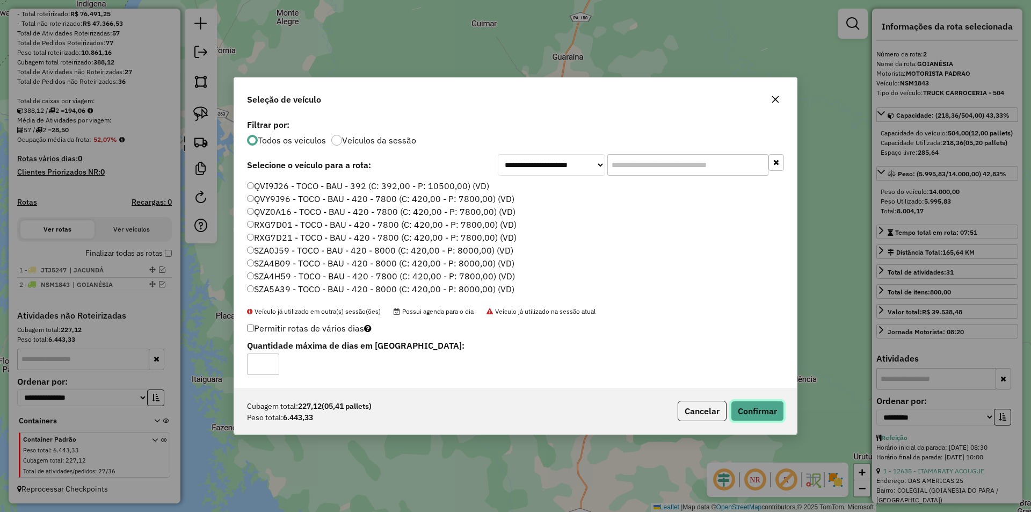
click at [751, 412] on button "Confirmar" at bounding box center [757, 411] width 53 height 20
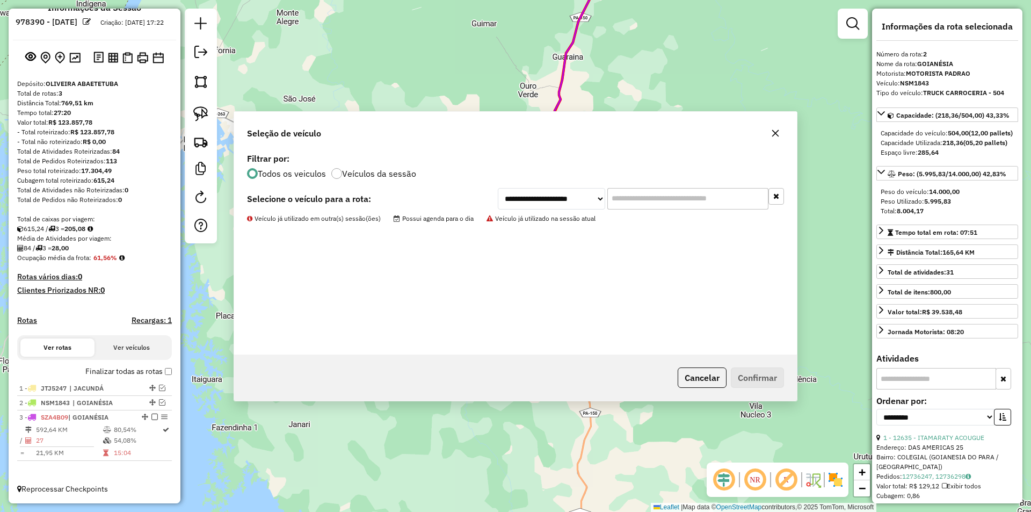
scroll to position [30, 0]
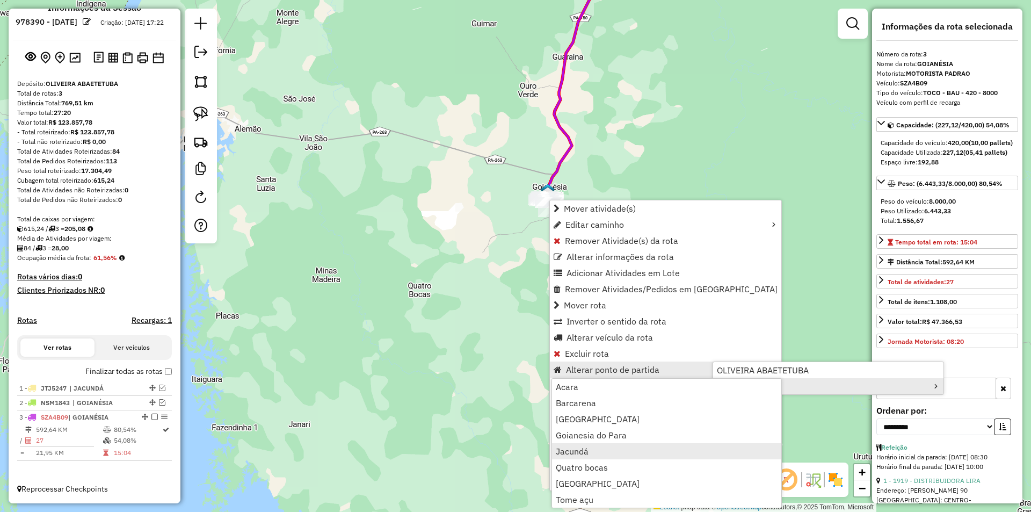
click at [581, 452] on span "Jacundá" at bounding box center [572, 451] width 33 height 9
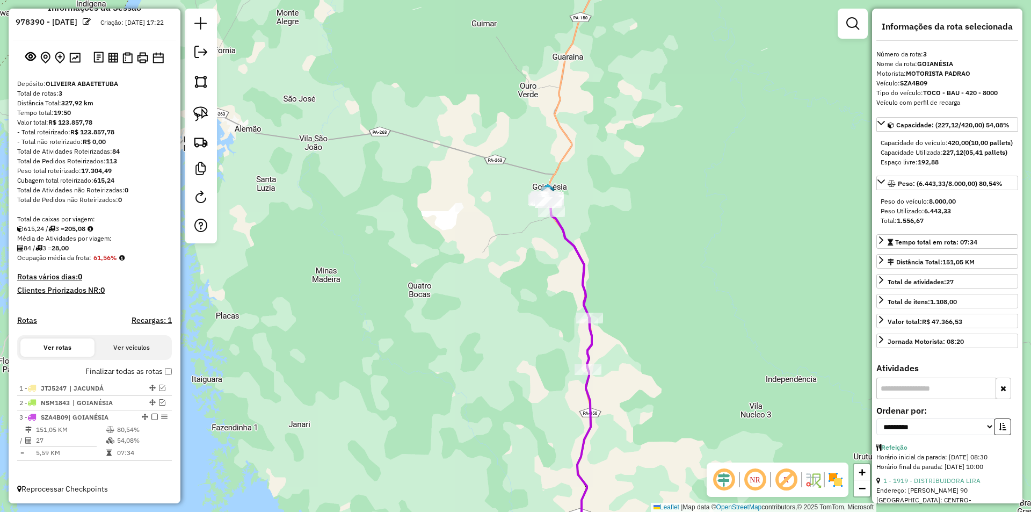
scroll to position [0, 0]
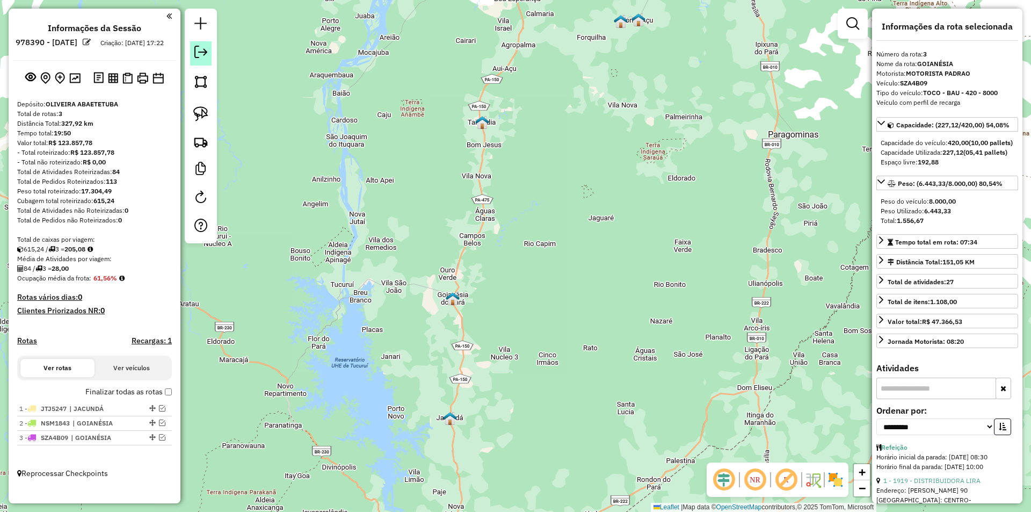
click at [201, 52] on em at bounding box center [200, 52] width 13 height 13
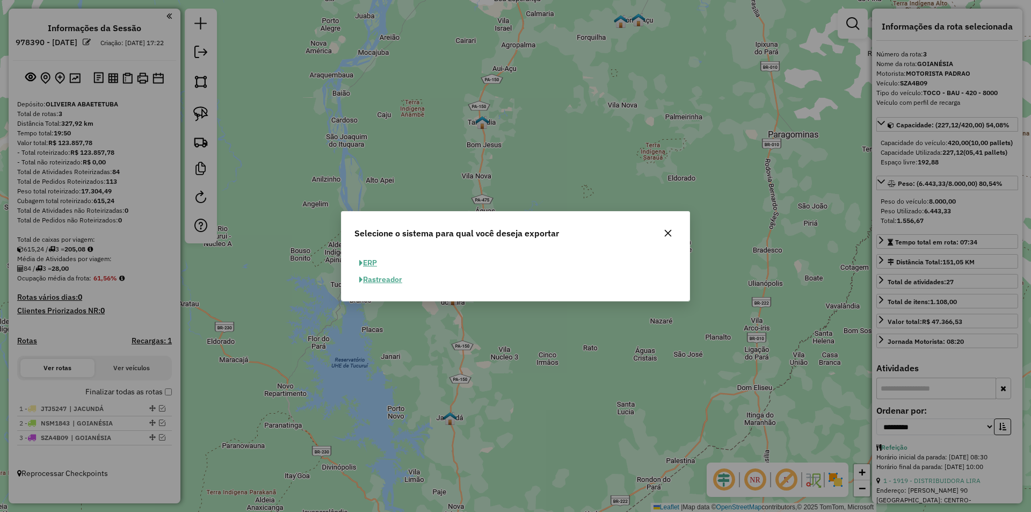
click at [375, 263] on button "ERP" at bounding box center [367, 263] width 27 height 17
select select "**"
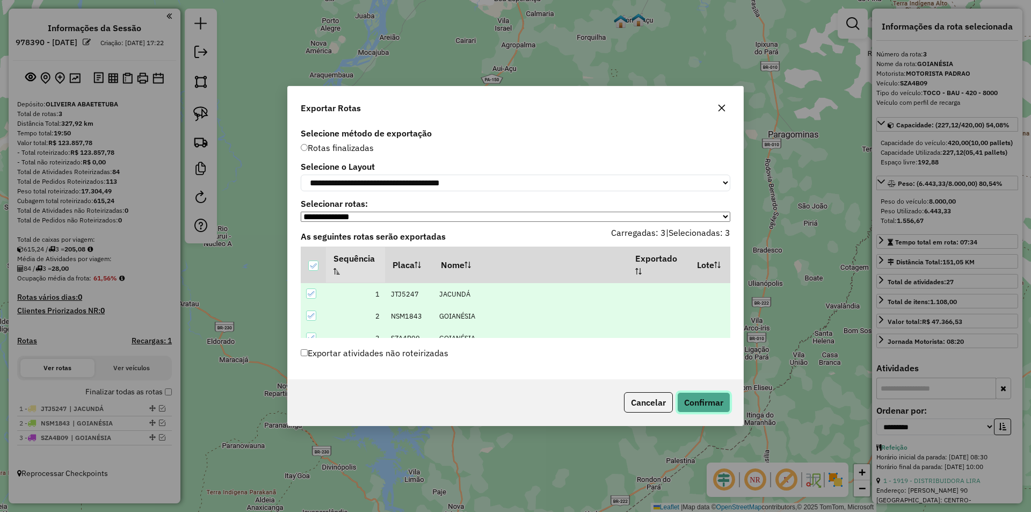
click at [707, 408] on button "Confirmar" at bounding box center [703, 402] width 53 height 20
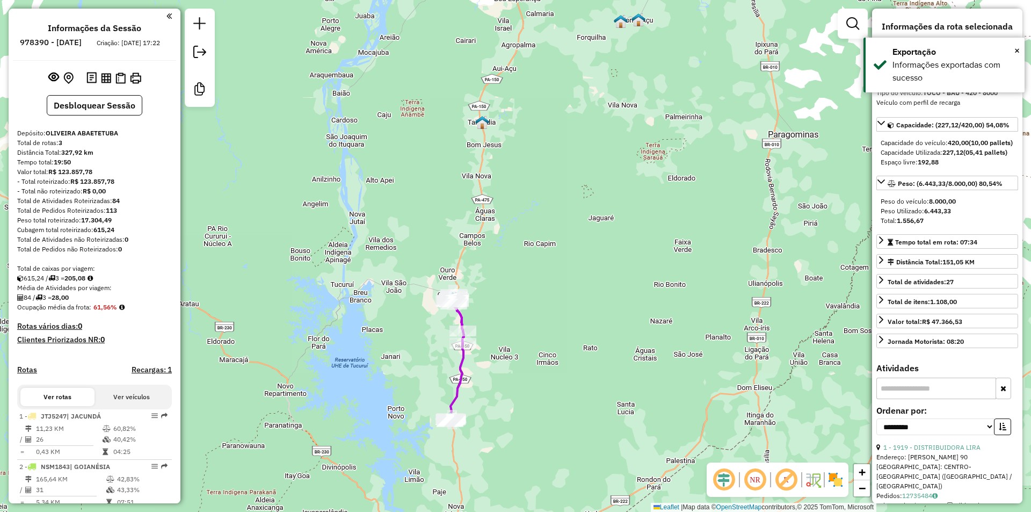
scroll to position [85, 0]
